Goal: Information Seeking & Learning: Learn about a topic

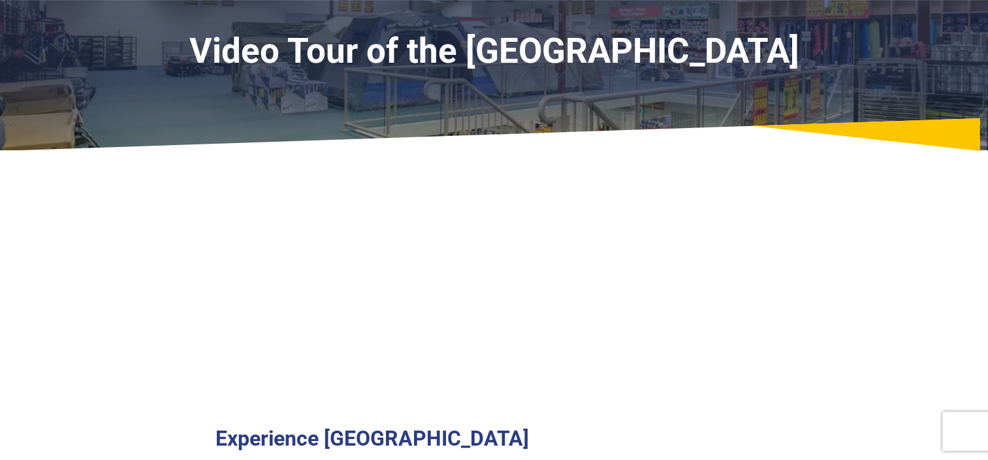
scroll to position [196, 0]
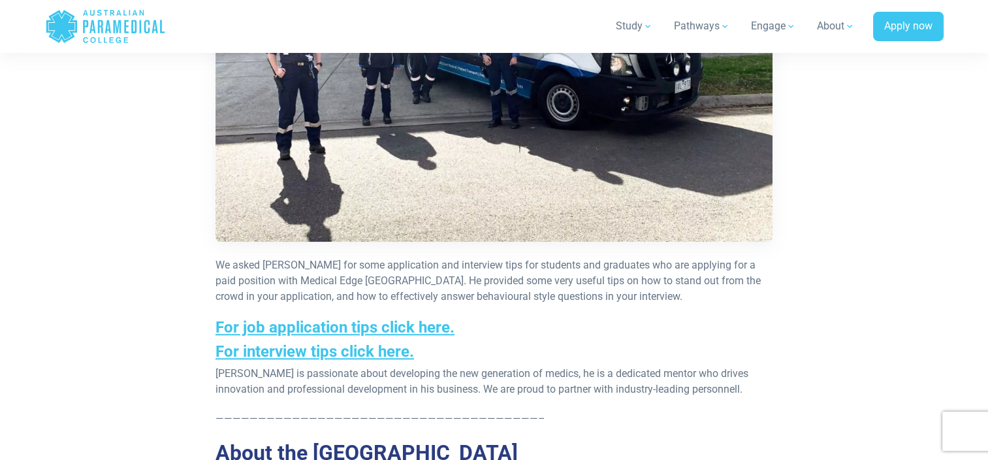
scroll to position [1110, 0]
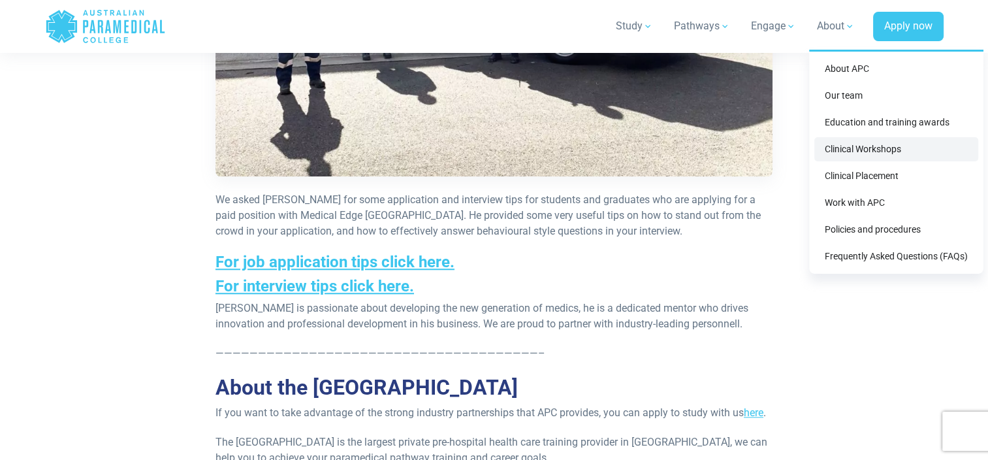
click at [841, 147] on link "Clinical Workshops" at bounding box center [896, 149] width 164 height 24
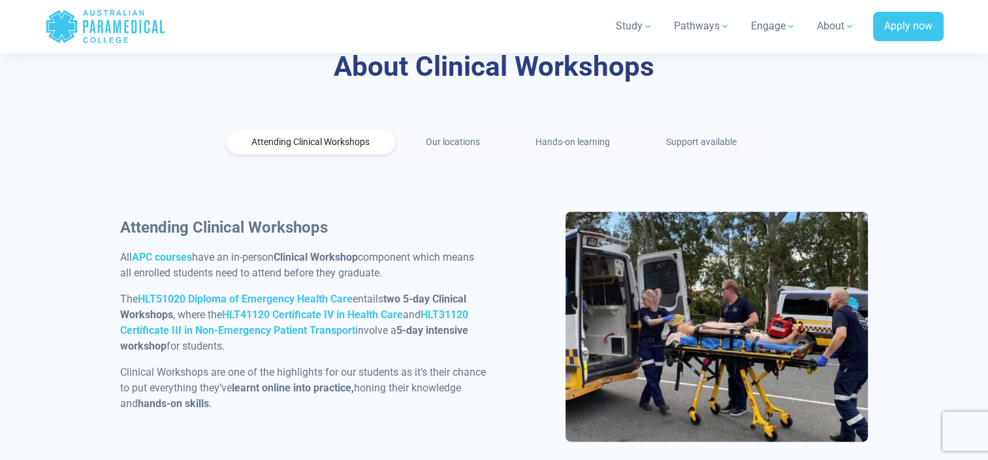
scroll to position [653, 0]
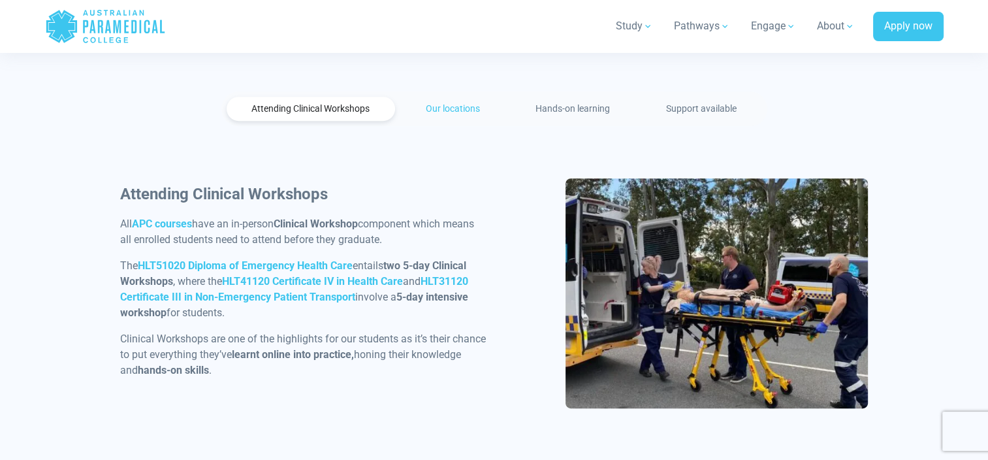
click at [439, 116] on link "Our locations" at bounding box center [452, 109] width 105 height 24
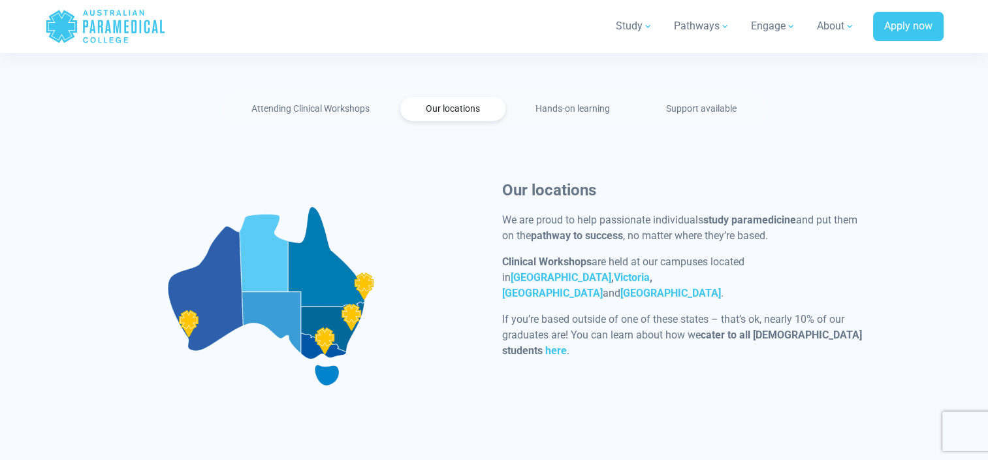
click at [437, 356] on div "Our locations We are proud to help passionate individuals study paramedicine an…" at bounding box center [494, 299] width 764 height 243
click at [567, 107] on link "Hands-on learning" at bounding box center [572, 109] width 125 height 24
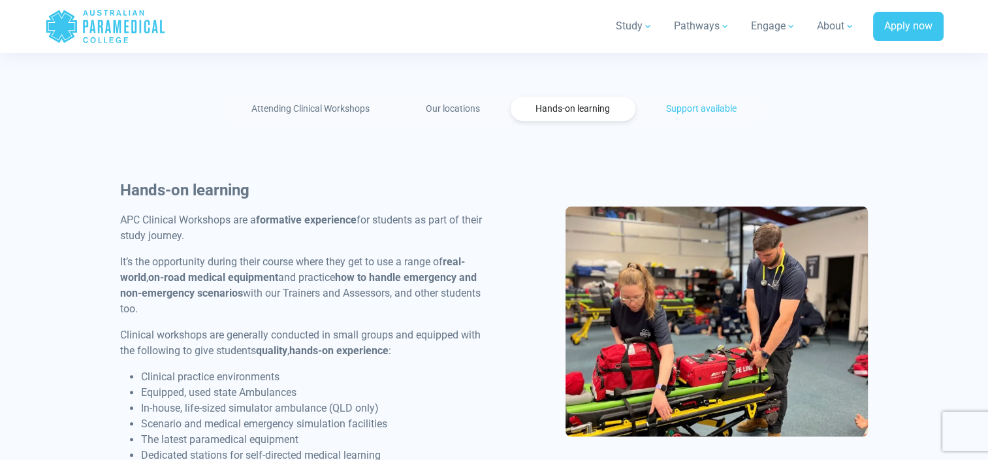
click at [717, 108] on link "Support available" at bounding box center [700, 109] width 121 height 24
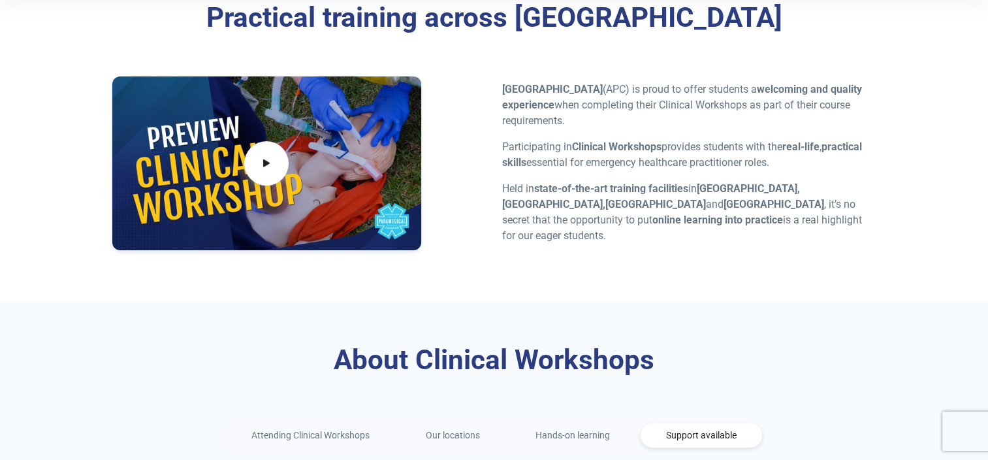
scroll to position [0, 0]
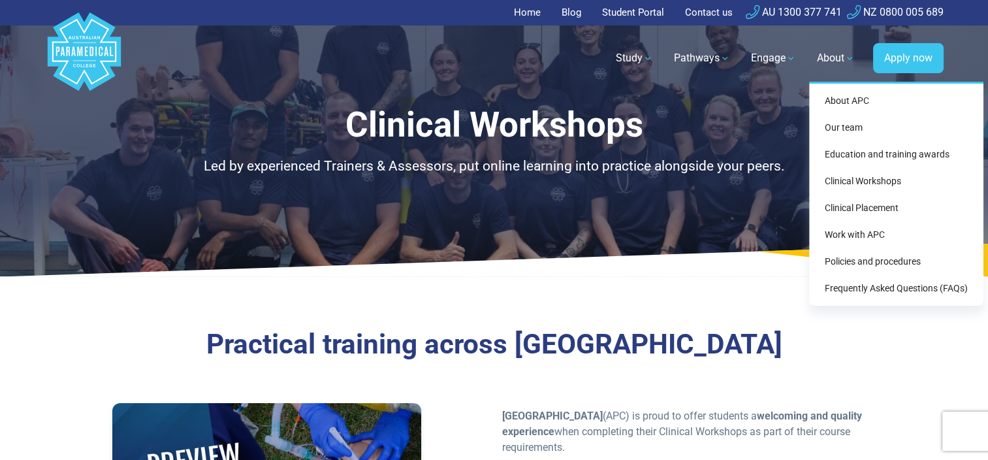
click at [837, 93] on div "About APC Our team Education and training awards Clinical Workshops Clinical Pl…" at bounding box center [896, 194] width 174 height 224
click at [830, 98] on link "About APC" at bounding box center [896, 101] width 164 height 24
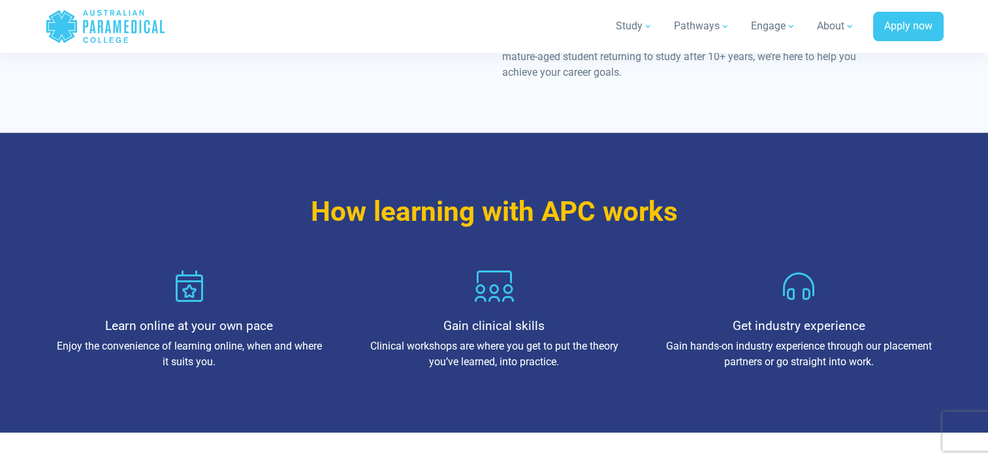
scroll to position [1436, 0]
